Goal: Task Accomplishment & Management: Manage account settings

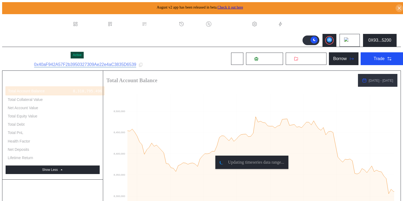
select select "*"
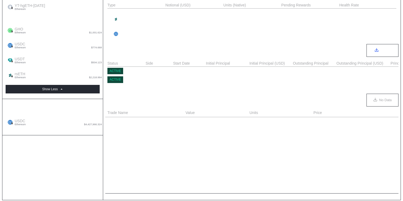
scroll to position [0, 331]
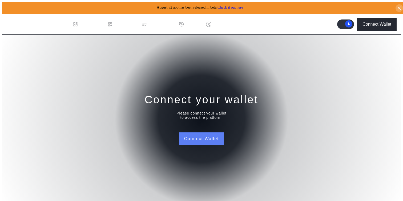
click at [215, 140] on button "Connect Wallet" at bounding box center [201, 138] width 45 height 13
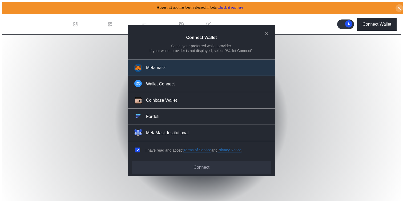
click at [157, 74] on button "Metamask" at bounding box center [201, 67] width 147 height 17
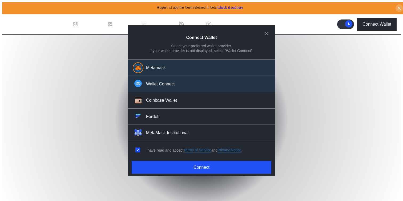
click at [157, 87] on div "Wallet Connect" at bounding box center [160, 84] width 29 height 6
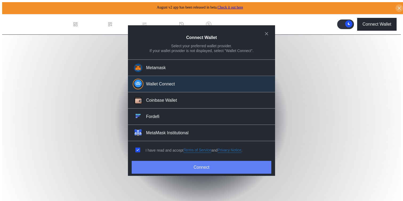
click at [175, 161] on button "Connect" at bounding box center [202, 167] width 140 height 13
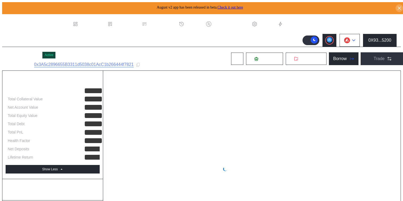
click at [348, 41] on button at bounding box center [350, 40] width 20 height 13
select select "*"
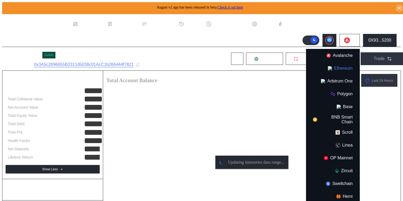
click at [338, 69] on button "Ethereum" at bounding box center [332, 68] width 53 height 13
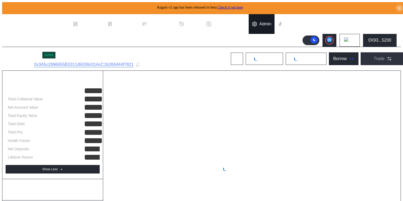
select select "*"
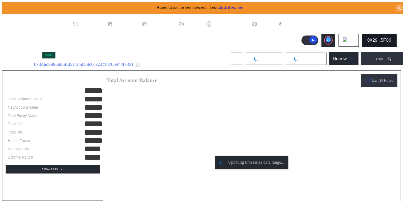
click at [380, 41] on button "0X29...5FC0" at bounding box center [379, 40] width 35 height 13
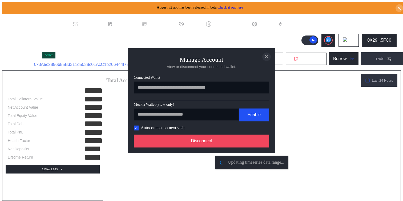
click at [269, 56] on icon "close modal" at bounding box center [266, 57] width 5 height 6
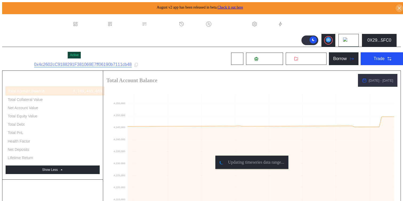
select select "*"
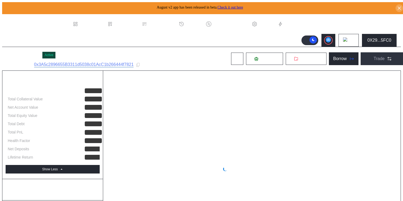
select select "*"
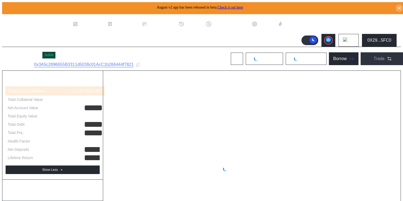
select select "*"
